Goal: Information Seeking & Learning: Learn about a topic

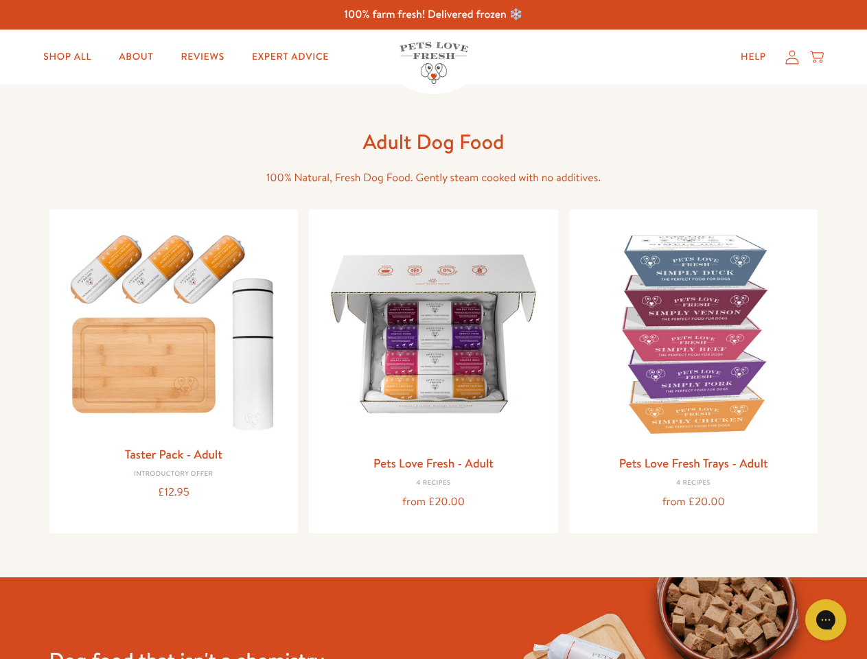
click at [826, 620] on icon "Gorgias live chat" at bounding box center [825, 619] width 13 height 13
